Goal: Information Seeking & Learning: Learn about a topic

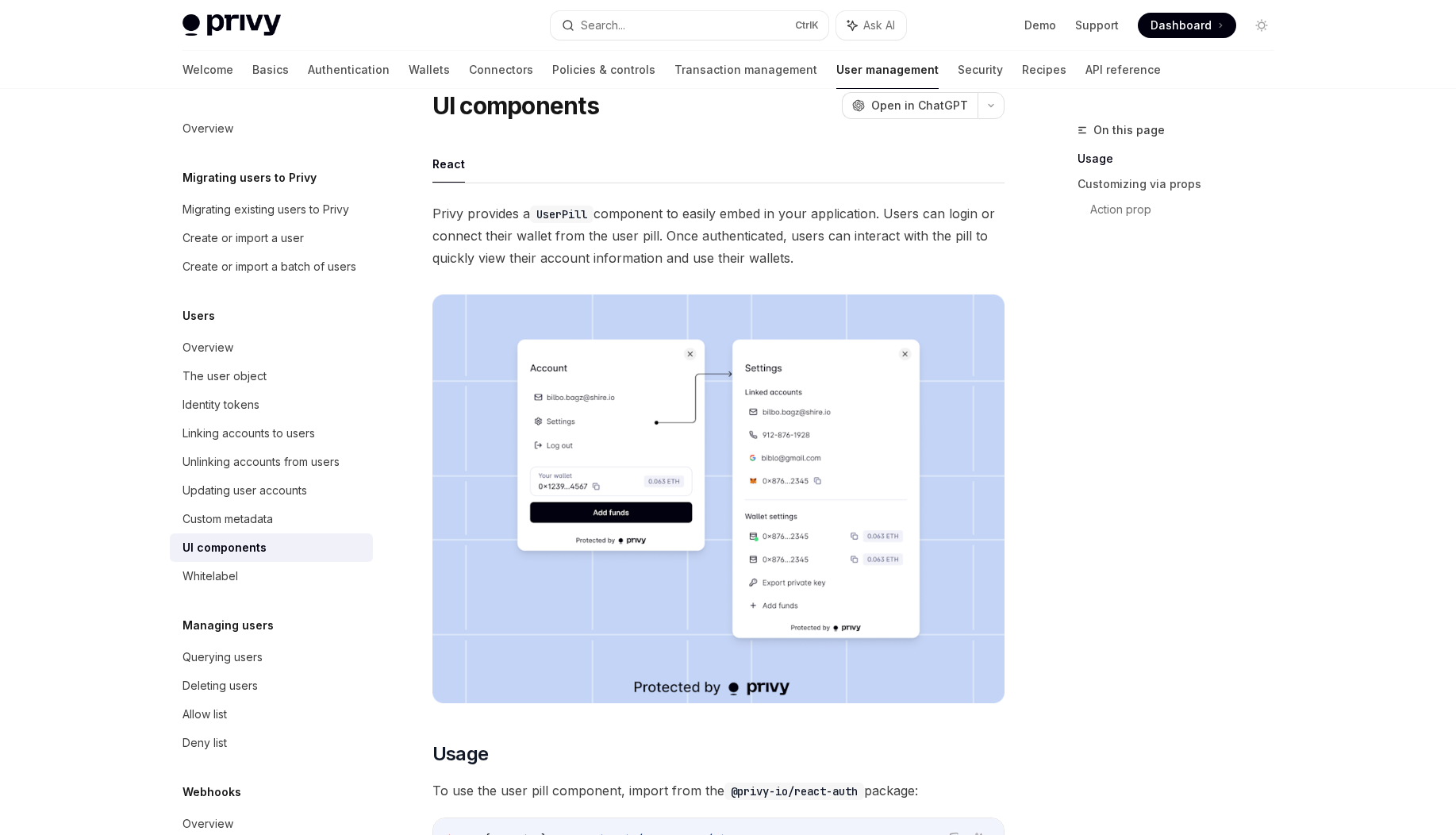
scroll to position [36, 0]
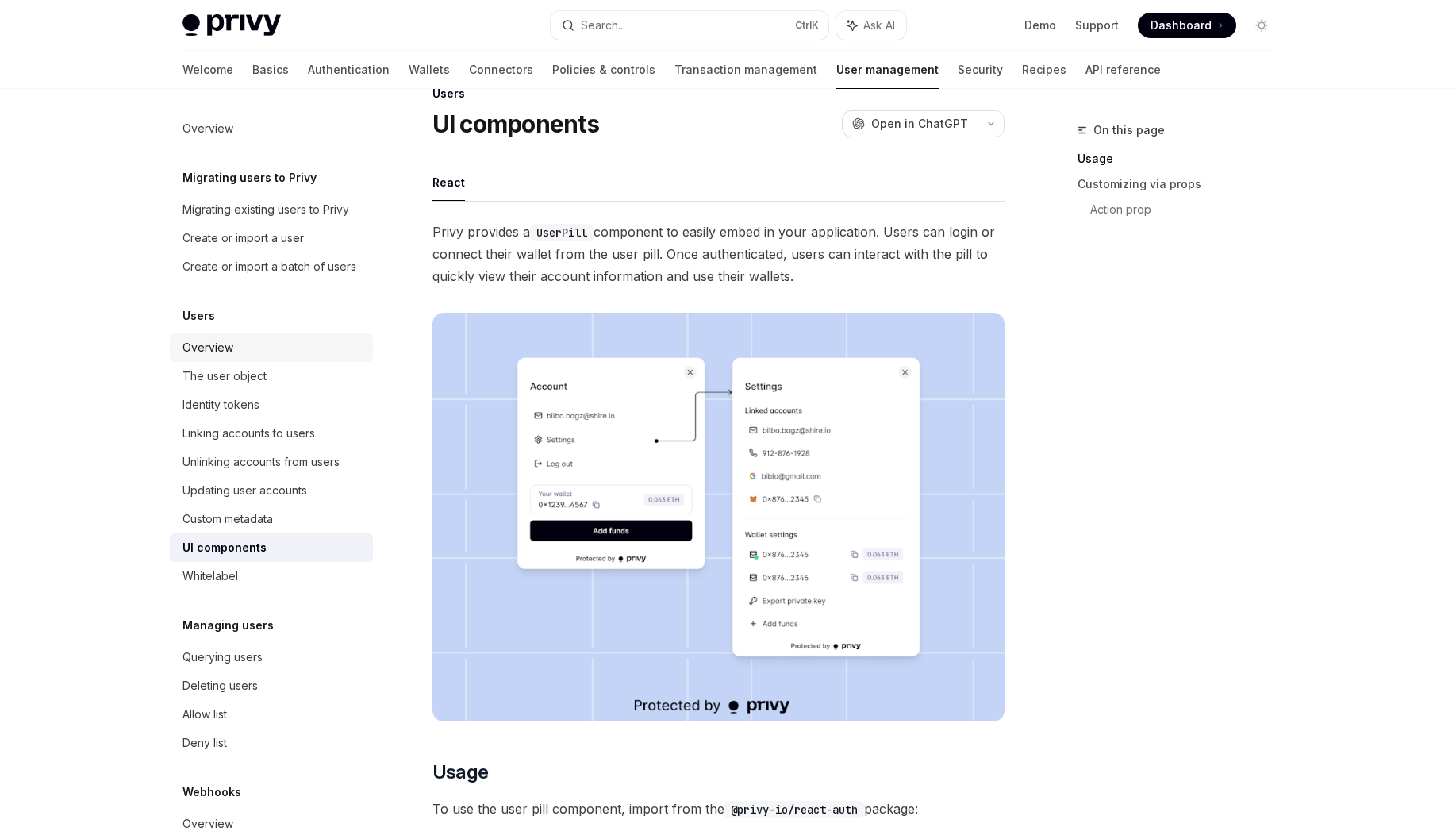
click at [293, 357] on div "Overview" at bounding box center [273, 347] width 181 height 19
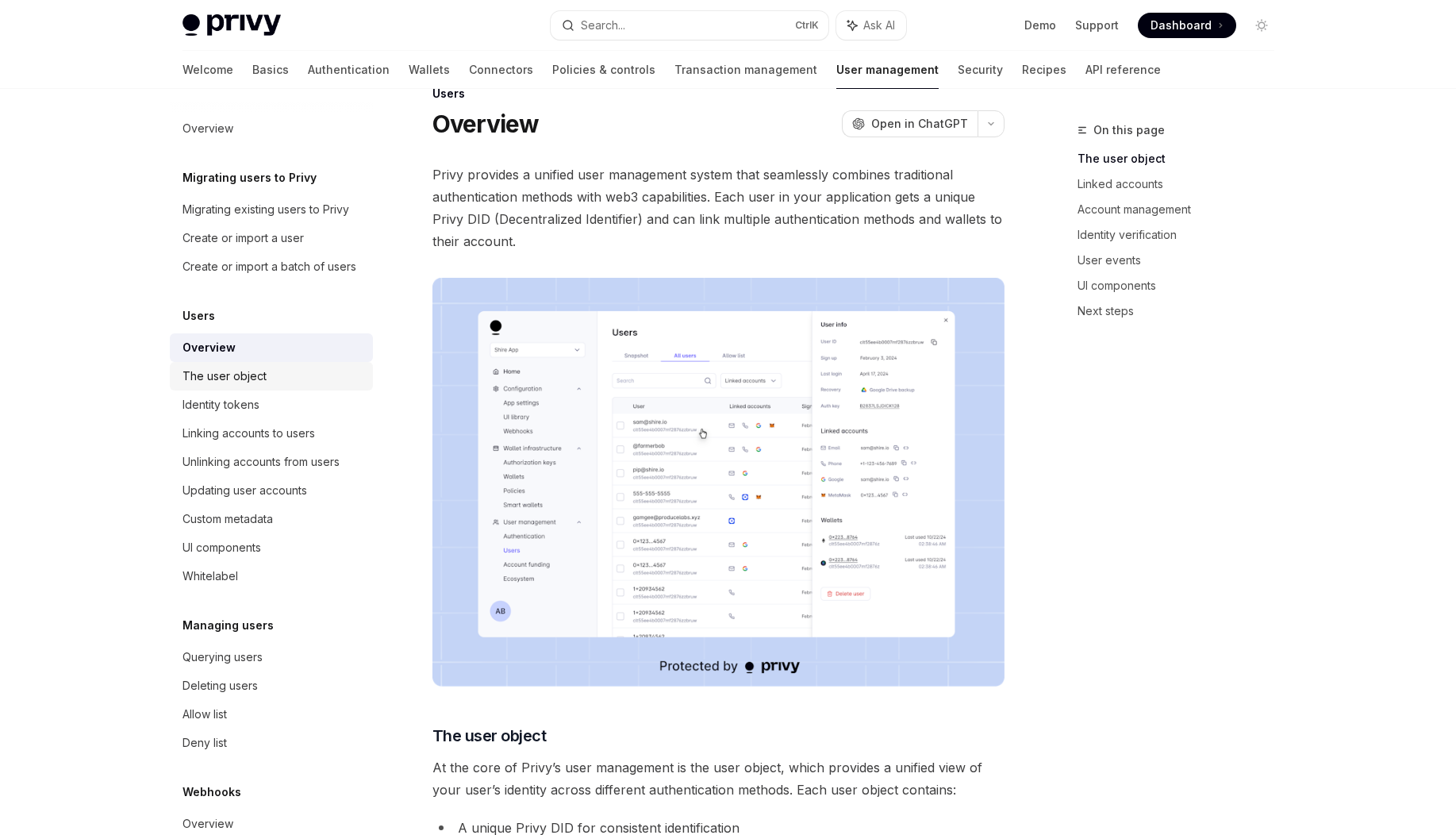
click at [283, 386] on div "The user object" at bounding box center [273, 376] width 181 height 19
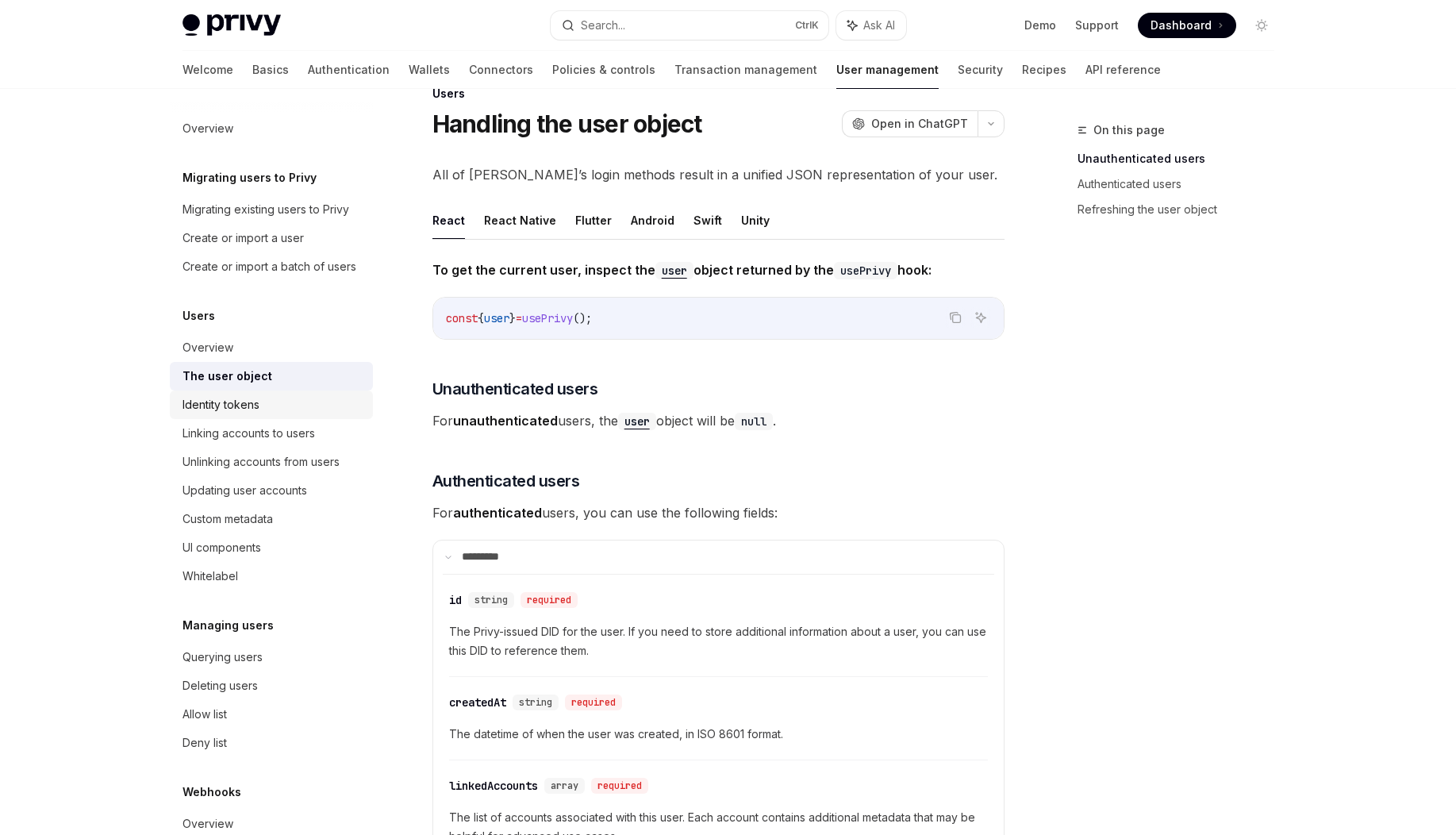
click at [280, 414] on div "Identity tokens" at bounding box center [273, 404] width 181 height 19
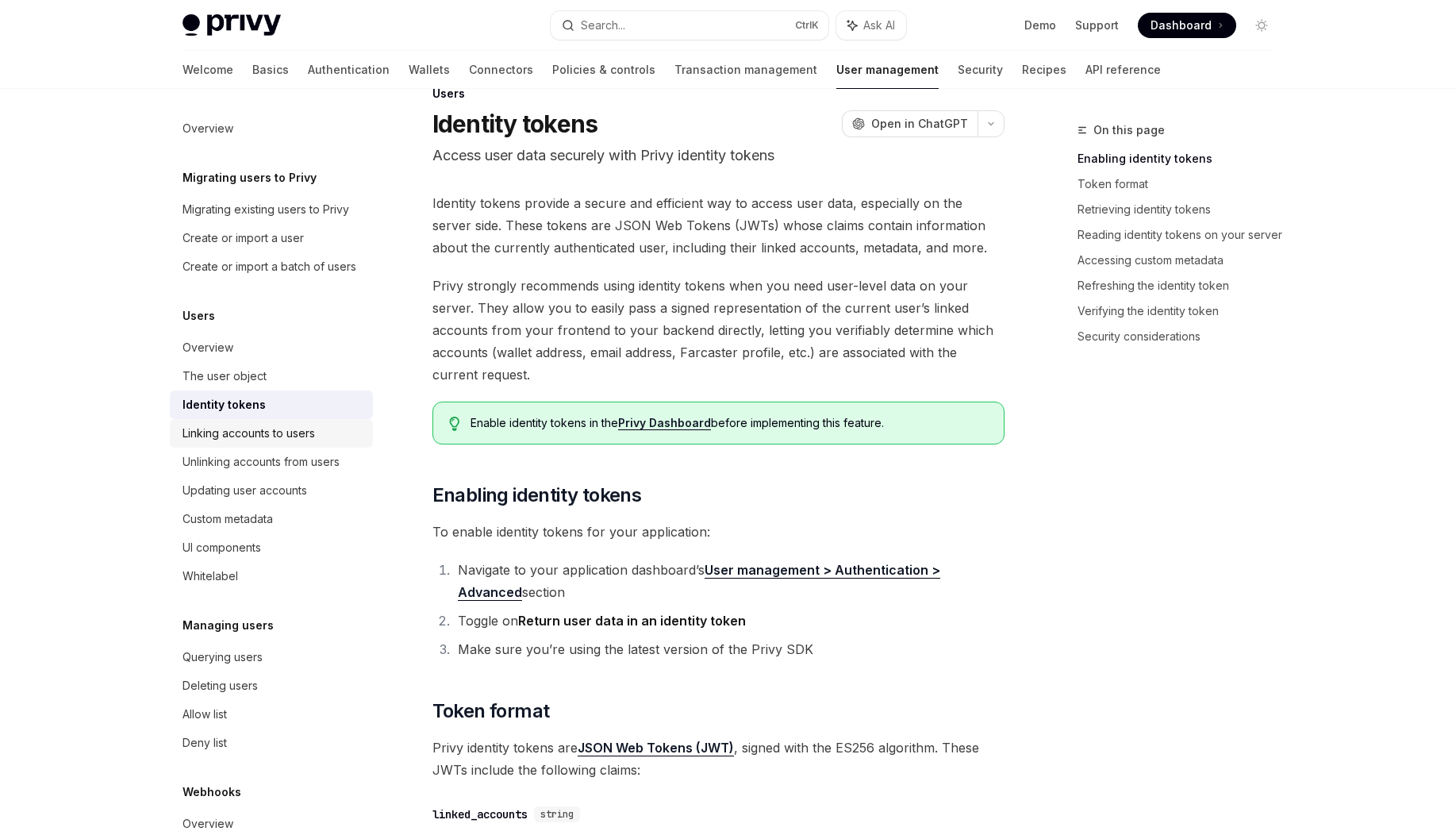
click at [288, 443] on div "Linking accounts to users" at bounding box center [249, 433] width 132 height 19
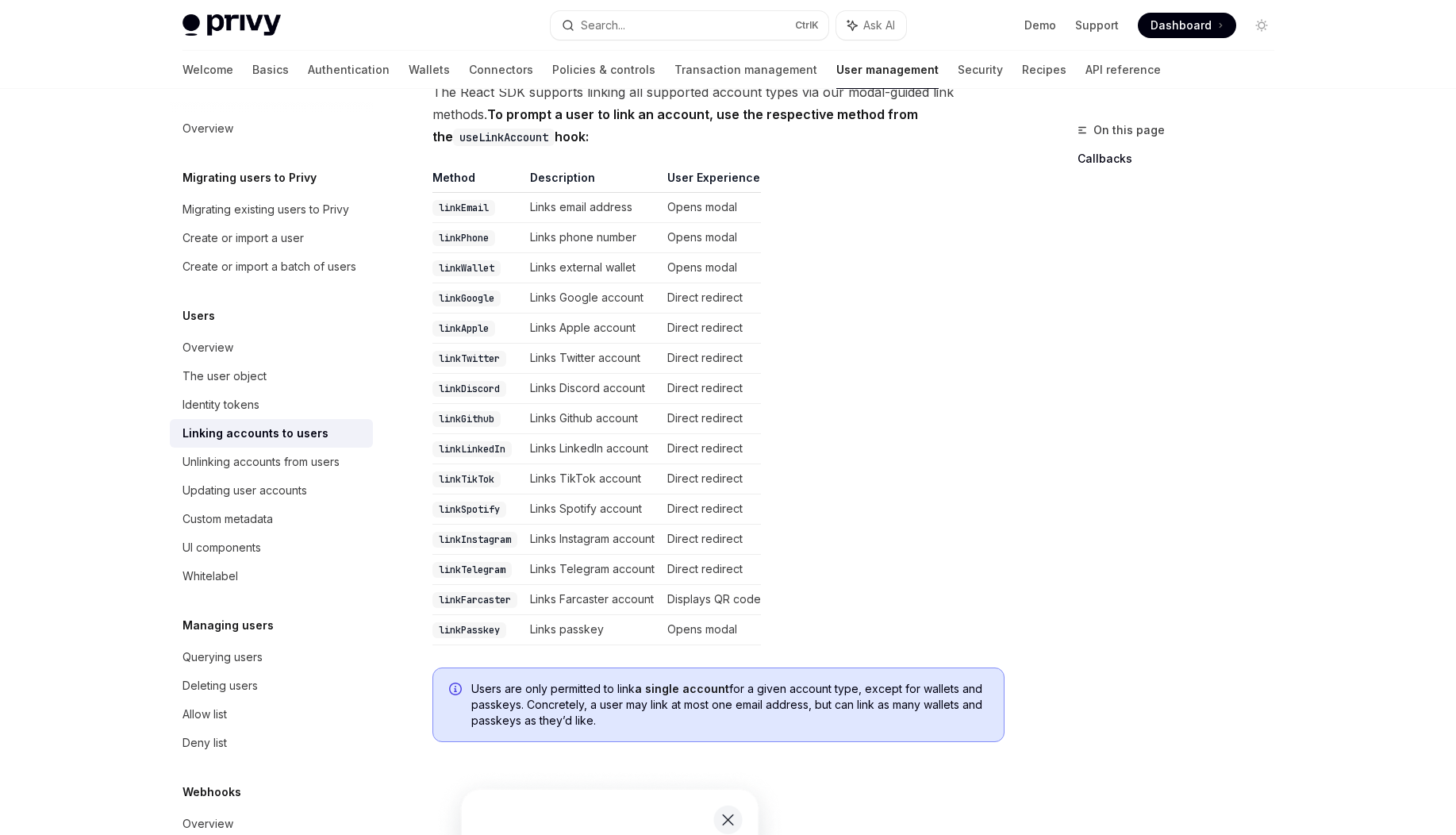
scroll to position [322, 0]
click at [273, 472] on div "Unlinking accounts from users" at bounding box center [261, 461] width 157 height 19
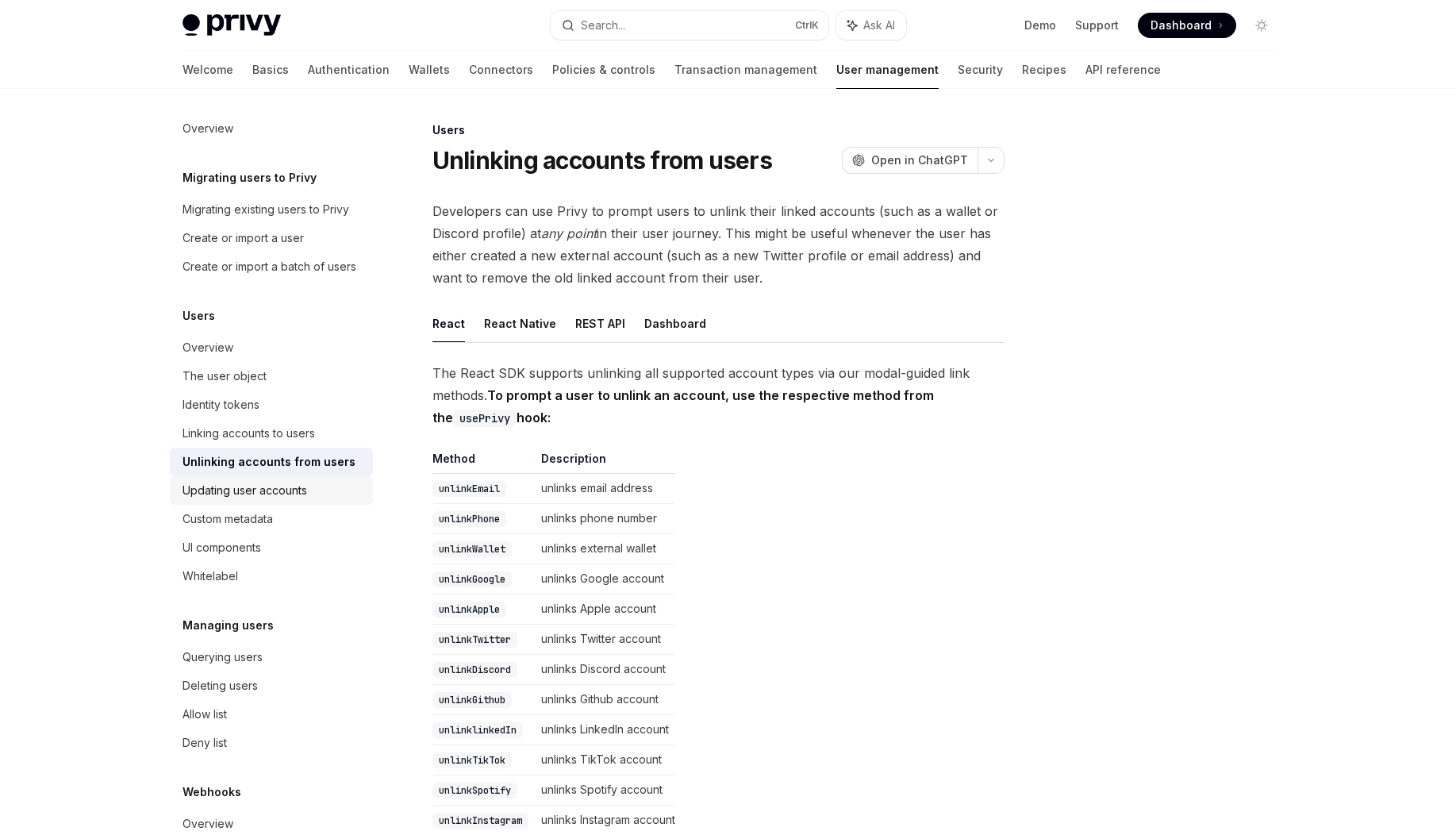
click at [293, 500] on div "Updating user accounts" at bounding box center [245, 490] width 124 height 19
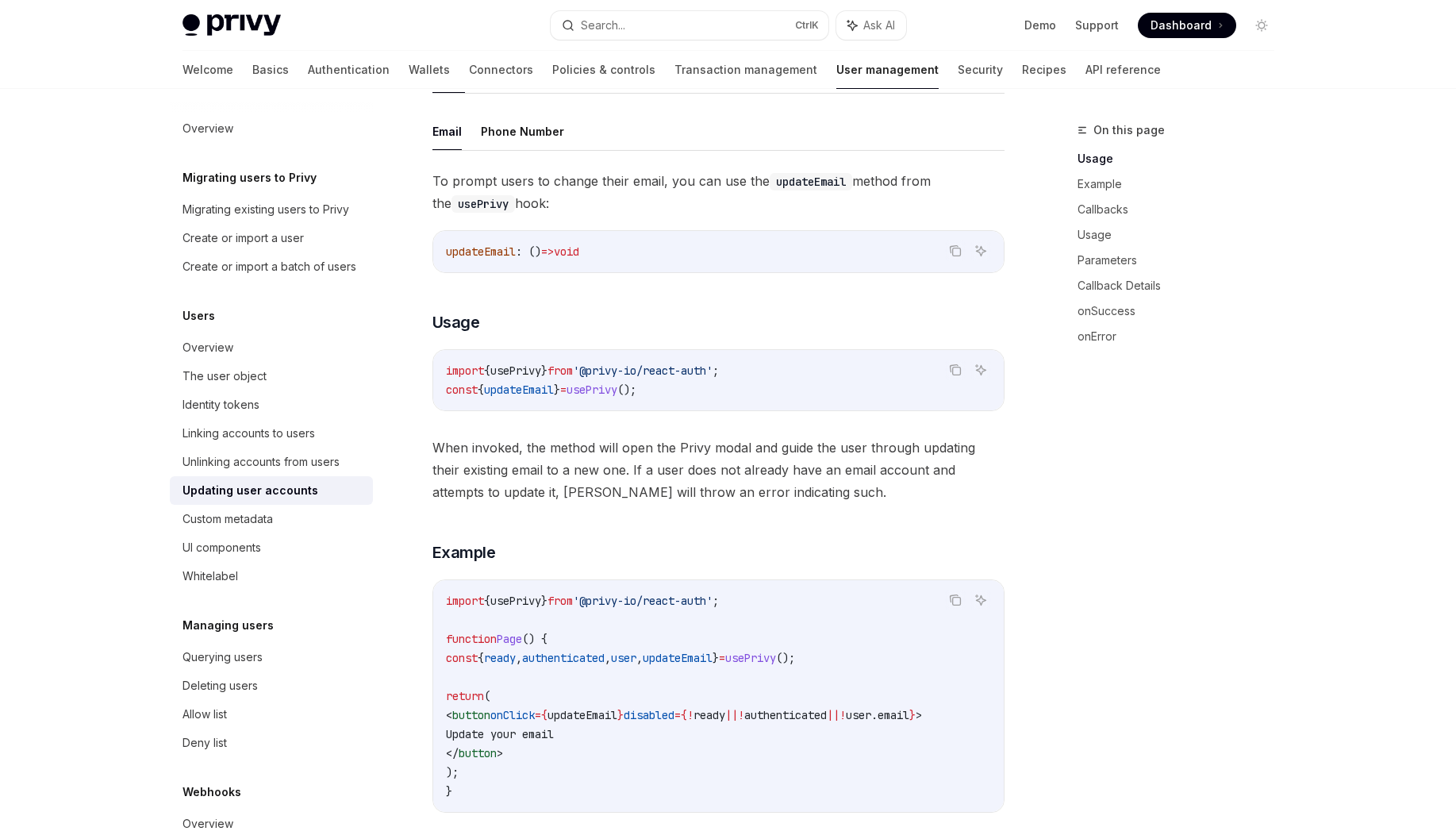
scroll to position [286, 0]
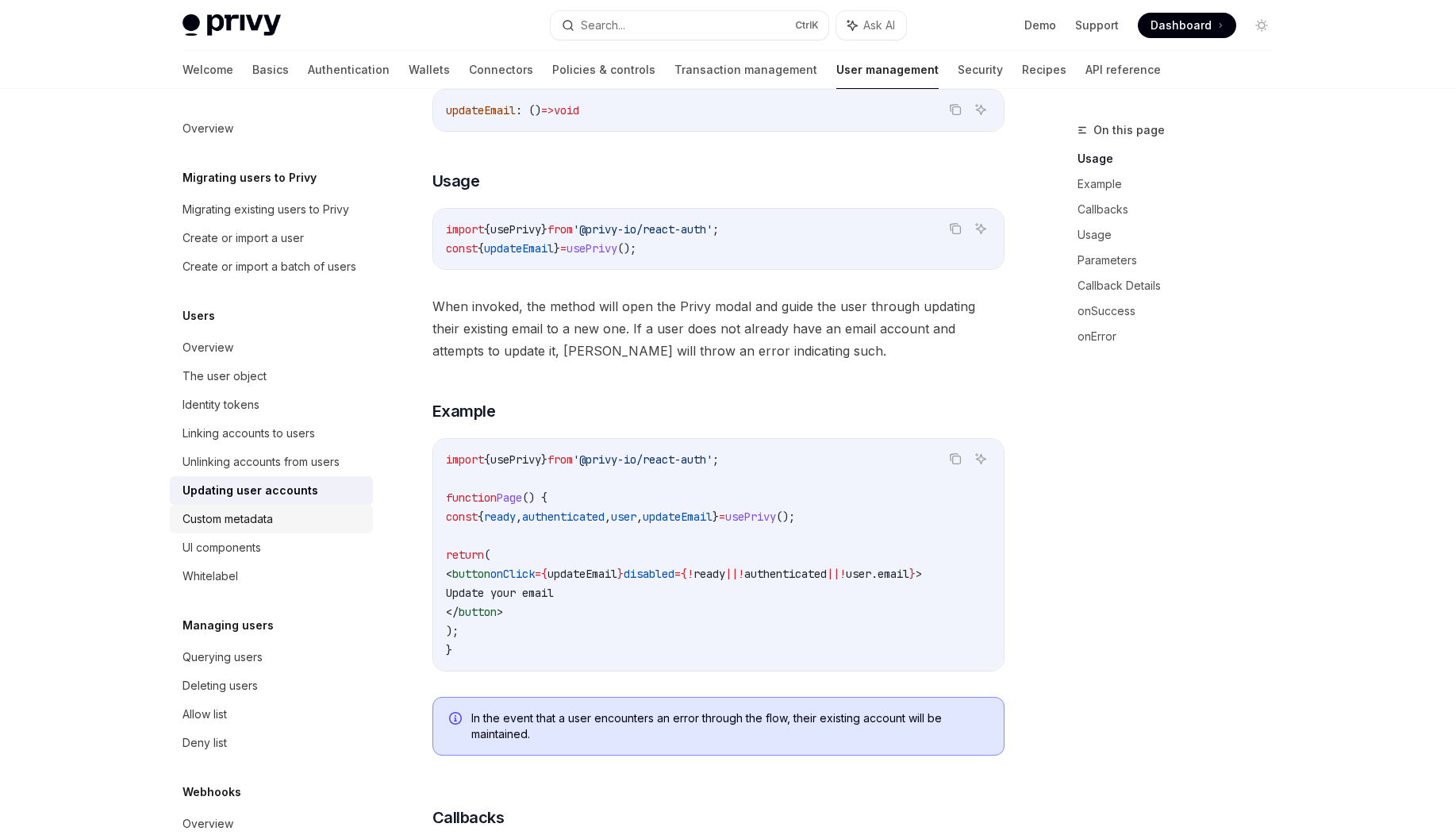
click at [272, 529] on div "Custom metadata" at bounding box center [228, 519] width 91 height 19
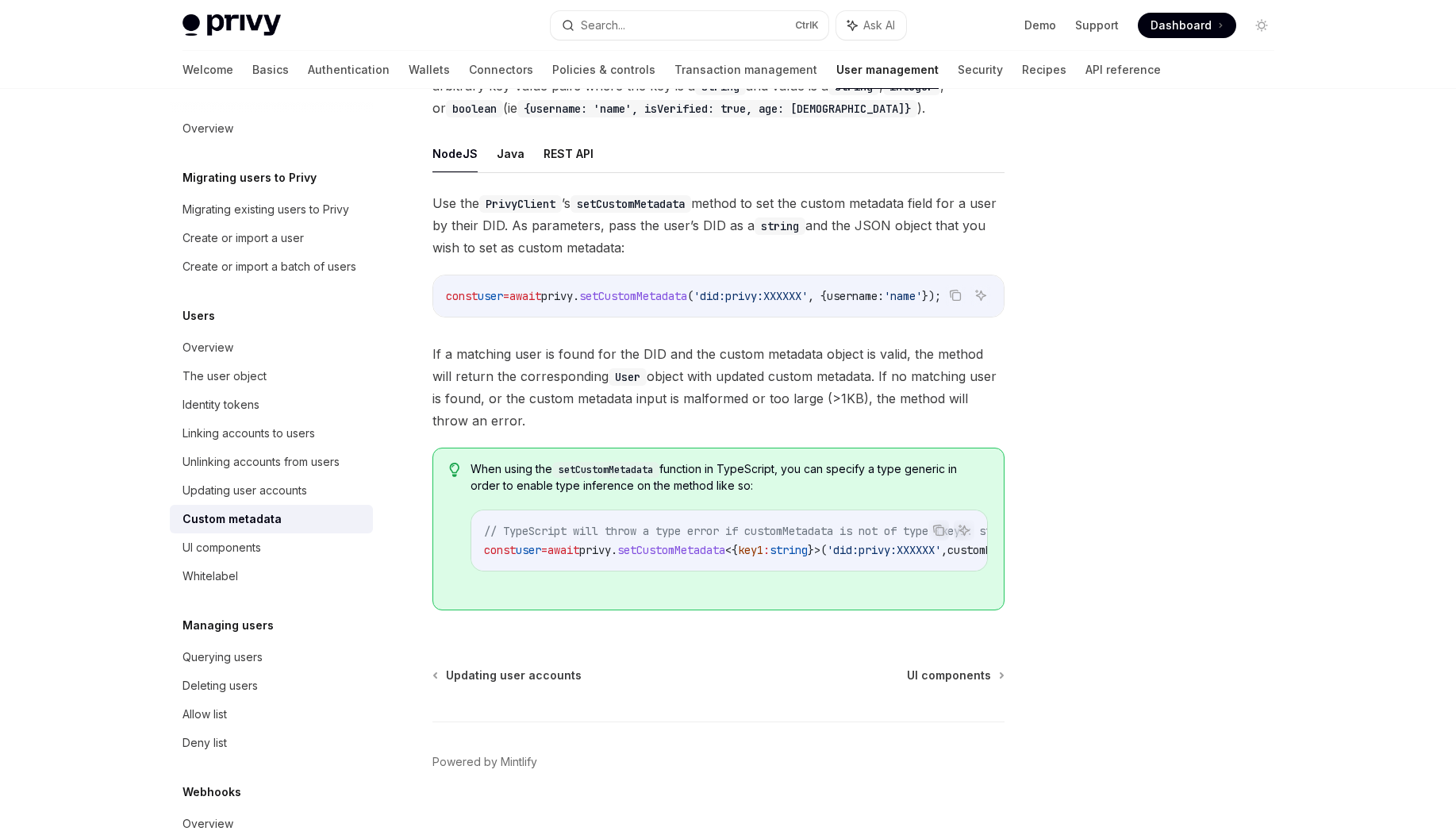
scroll to position [206, 0]
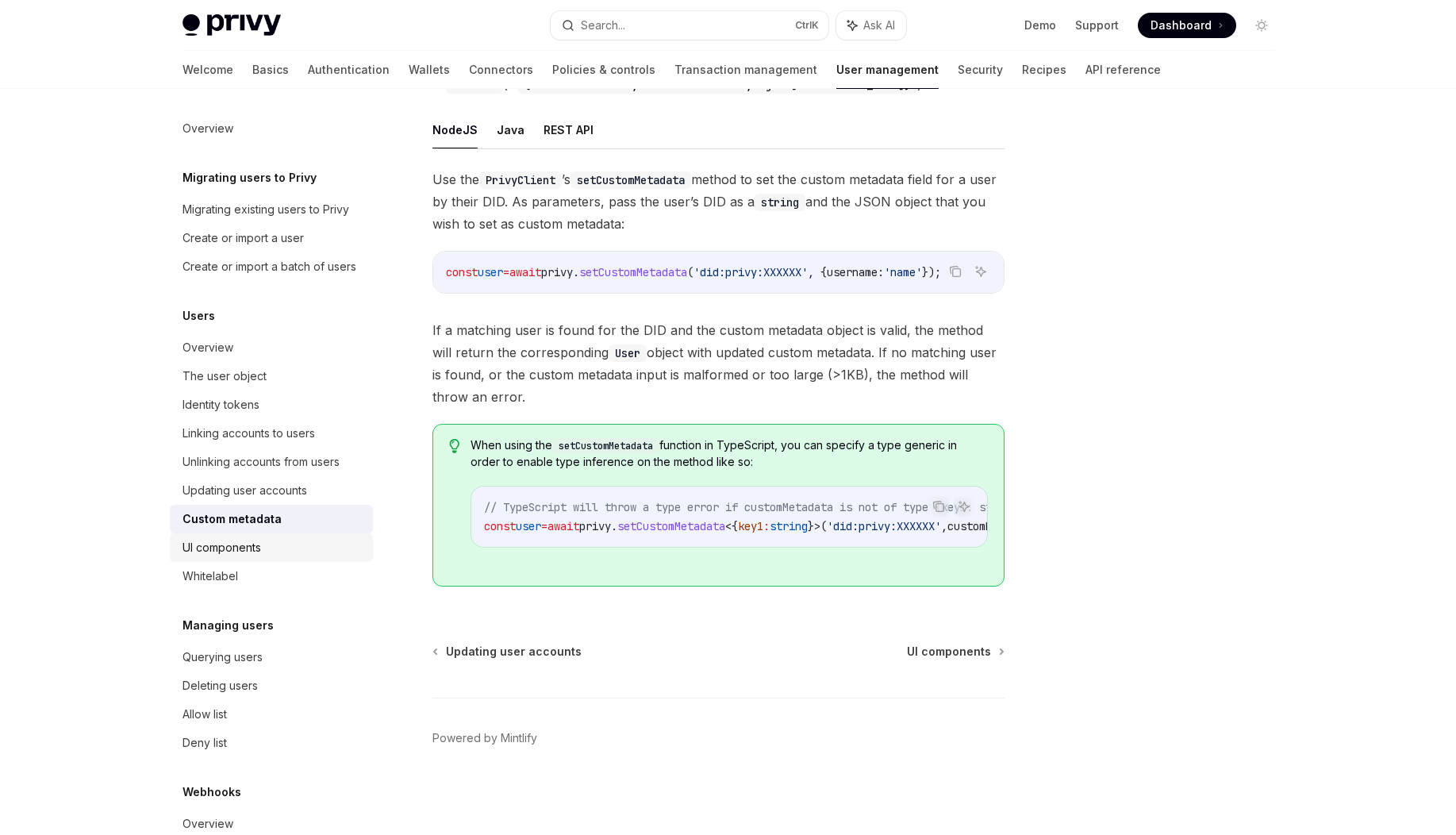
click at [259, 557] on div "UI components" at bounding box center [222, 547] width 78 height 19
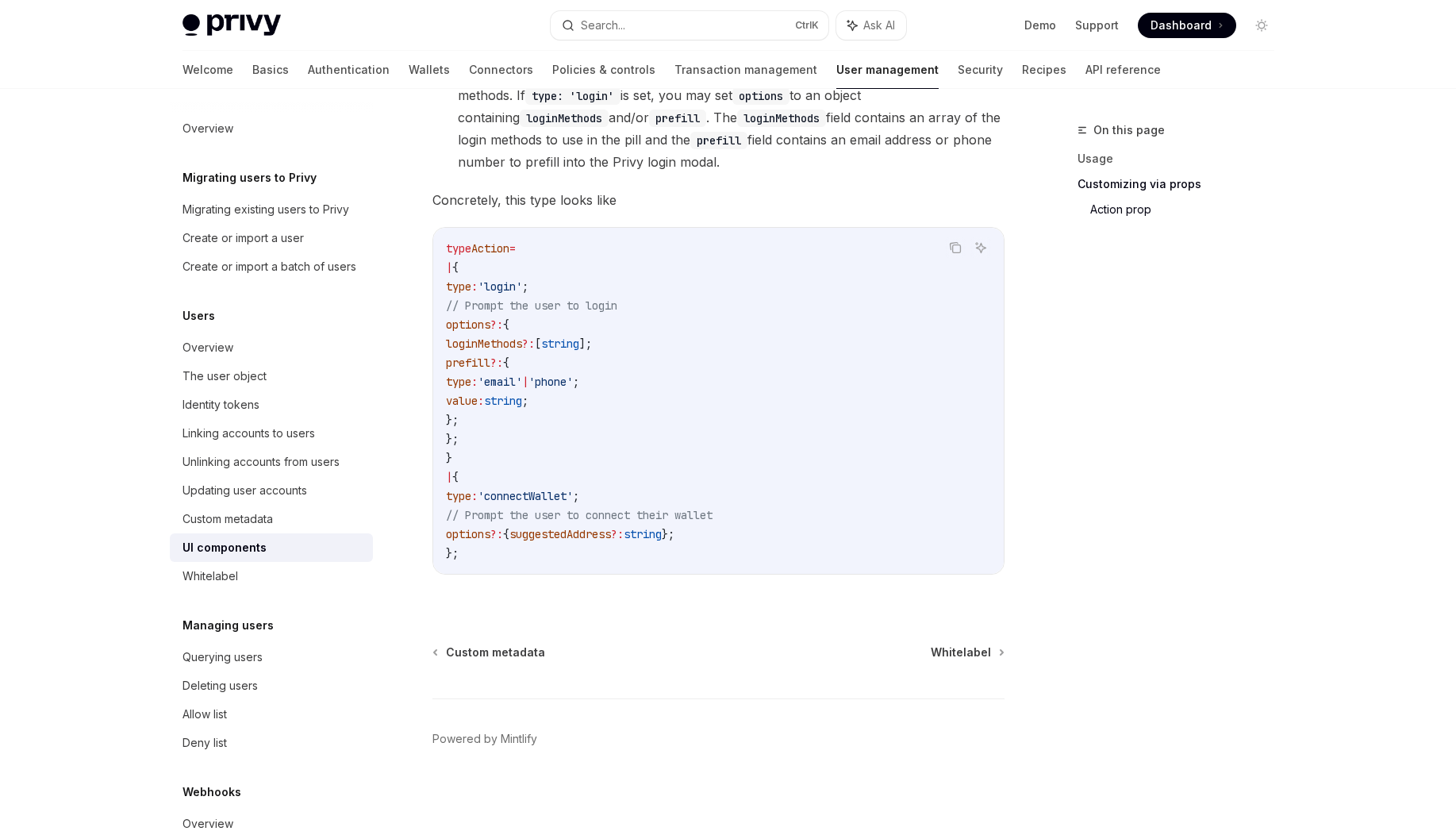
scroll to position [2704, 0]
click at [278, 591] on link "Whitelabel" at bounding box center [271, 577] width 203 height 28
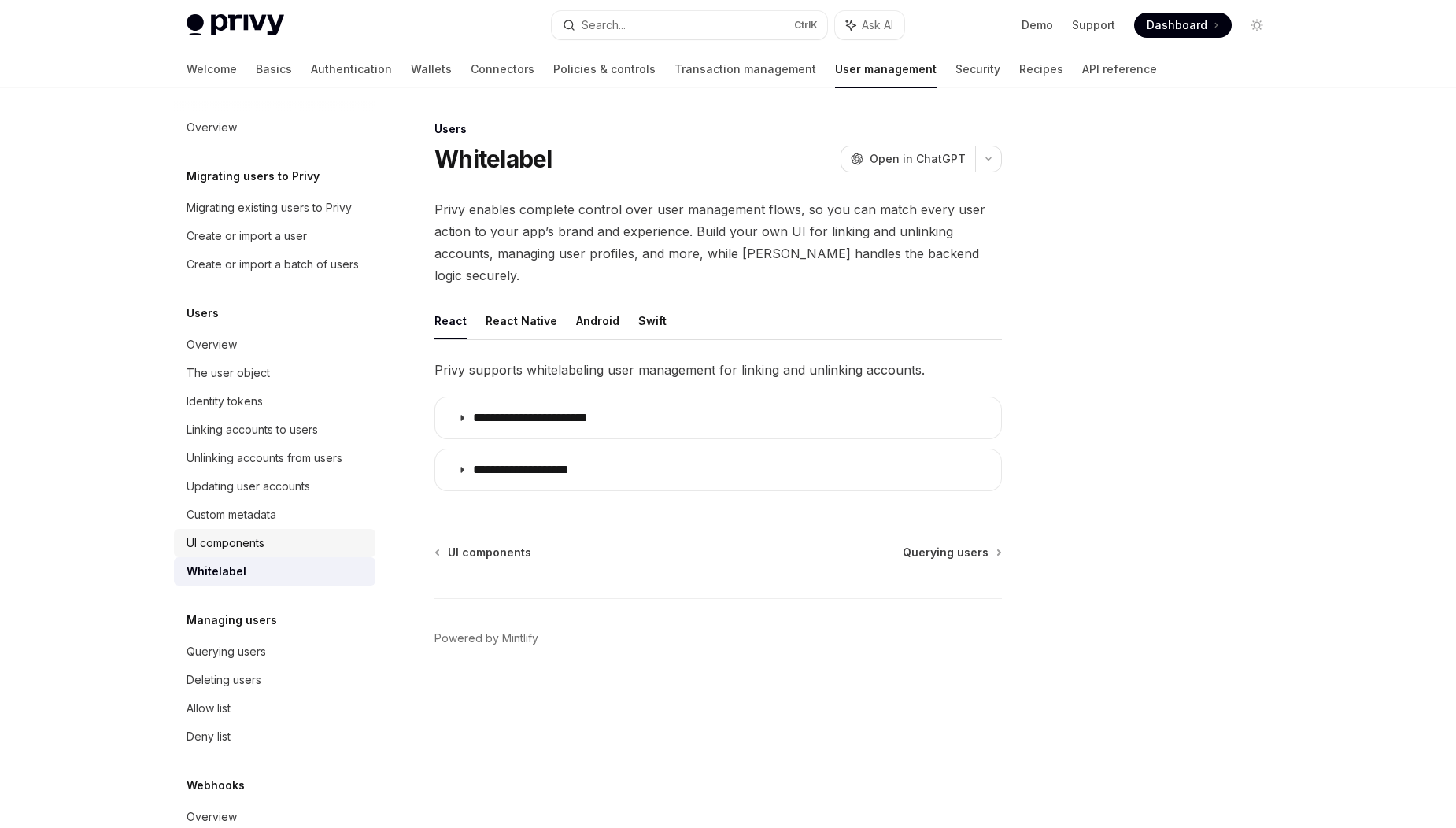
click at [268, 552] on div "UI components" at bounding box center [277, 543] width 180 height 18
type textarea "*"
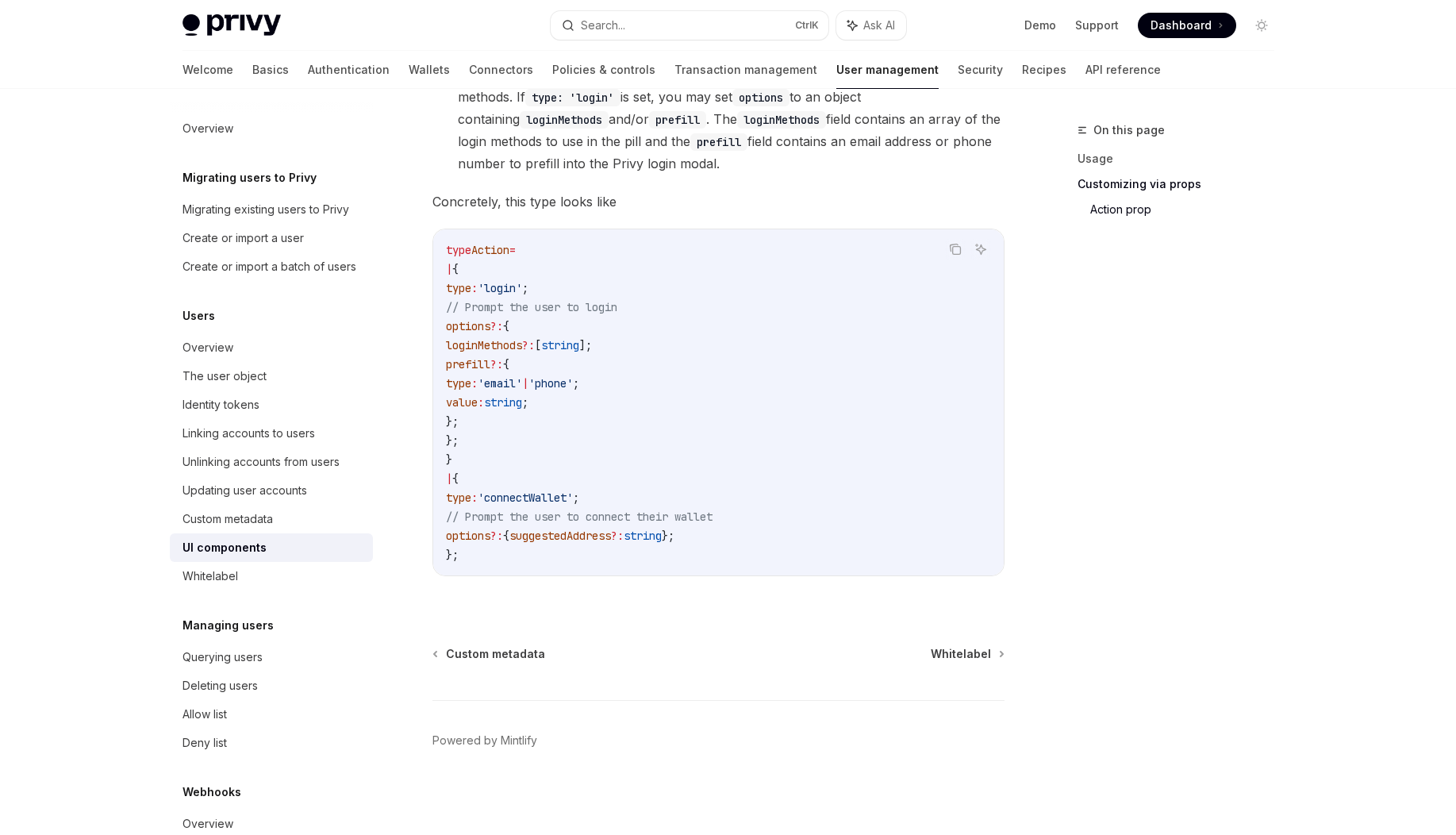
scroll to position [2704, 0]
